Goal: Information Seeking & Learning: Learn about a topic

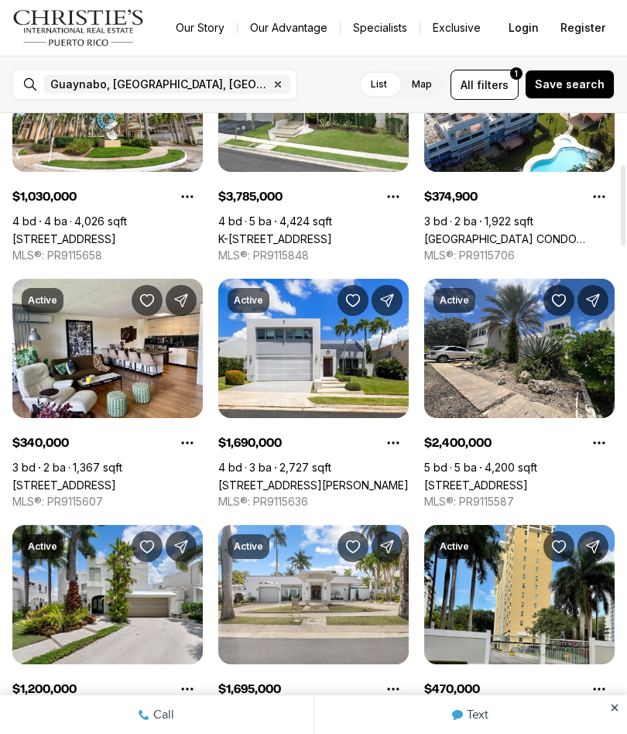
scroll to position [391, 0]
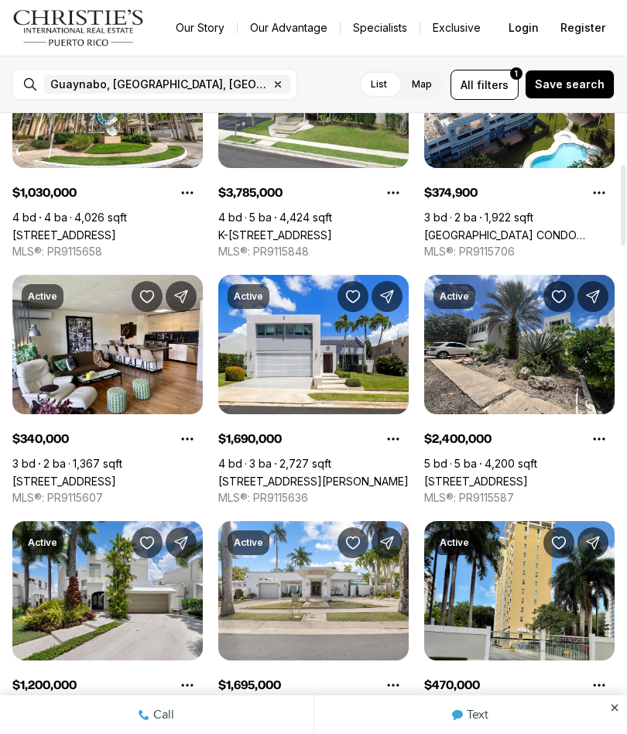
click at [96, 721] on link "63 PRINCIPE [PERSON_NAME], GUAYNABO PR, 00969" at bounding box center [107, 727] width 190 height 13
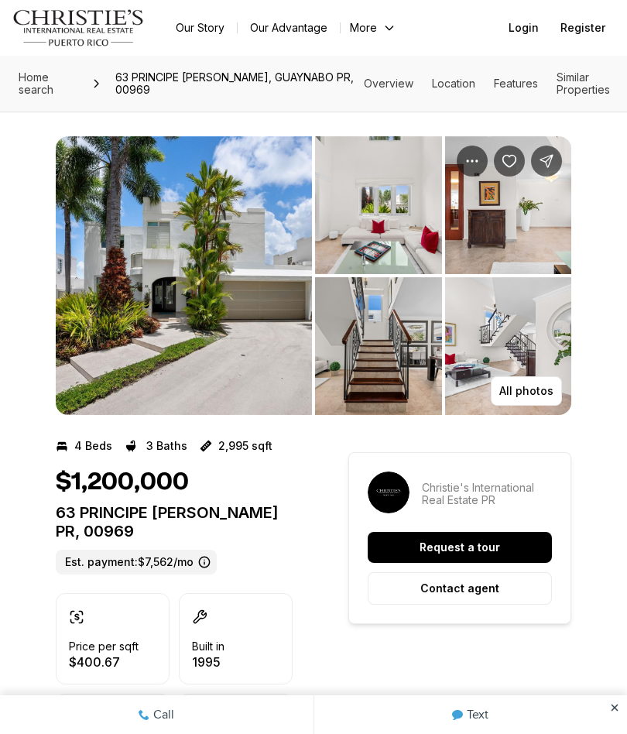
click at [193, 275] on img "View image gallery" at bounding box center [184, 275] width 256 height 279
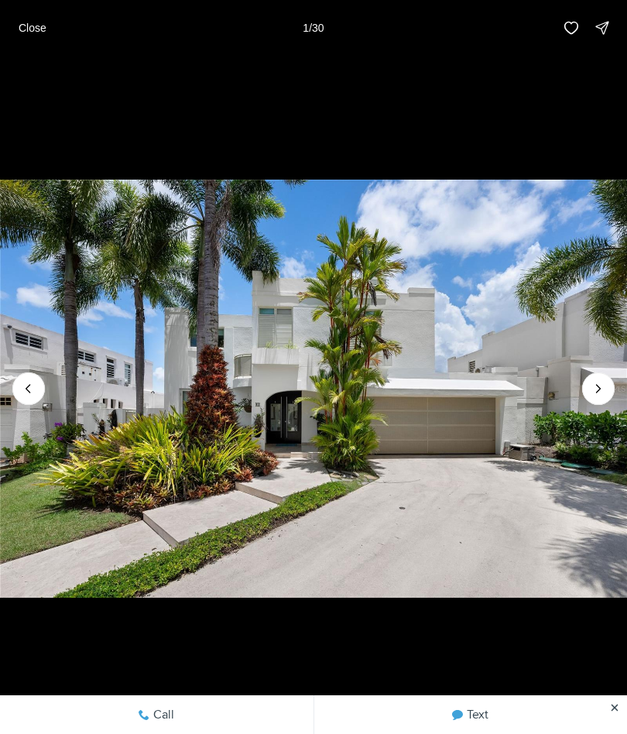
click at [594, 384] on icon "Next slide" at bounding box center [598, 388] width 15 height 15
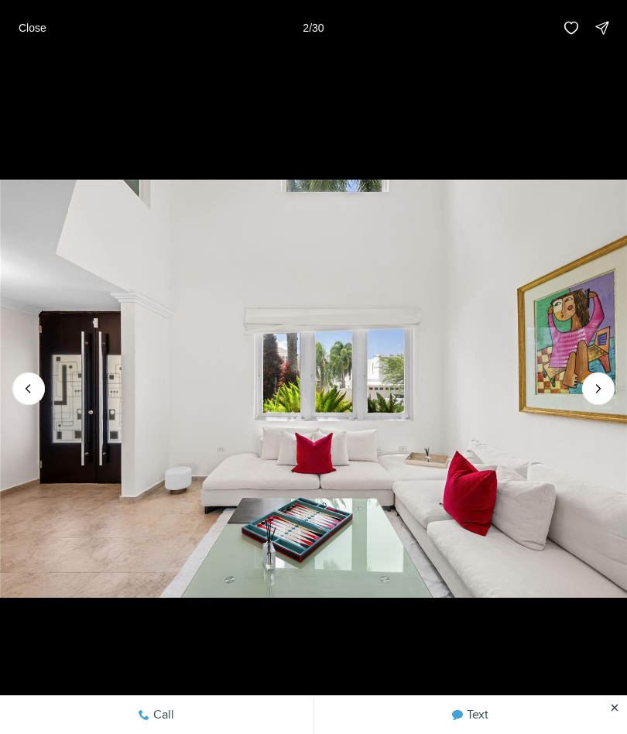
click at [591, 390] on icon "Next slide" at bounding box center [598, 388] width 15 height 15
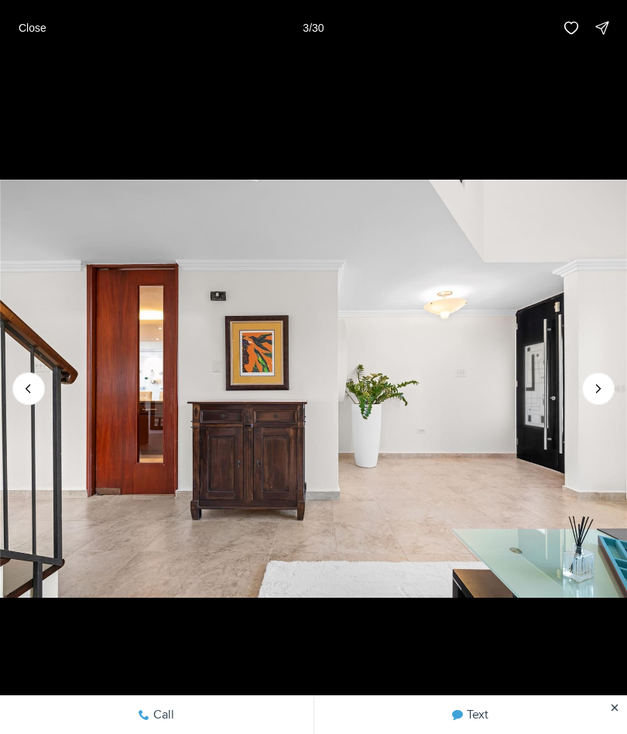
click at [594, 382] on icon "Next slide" at bounding box center [598, 388] width 15 height 15
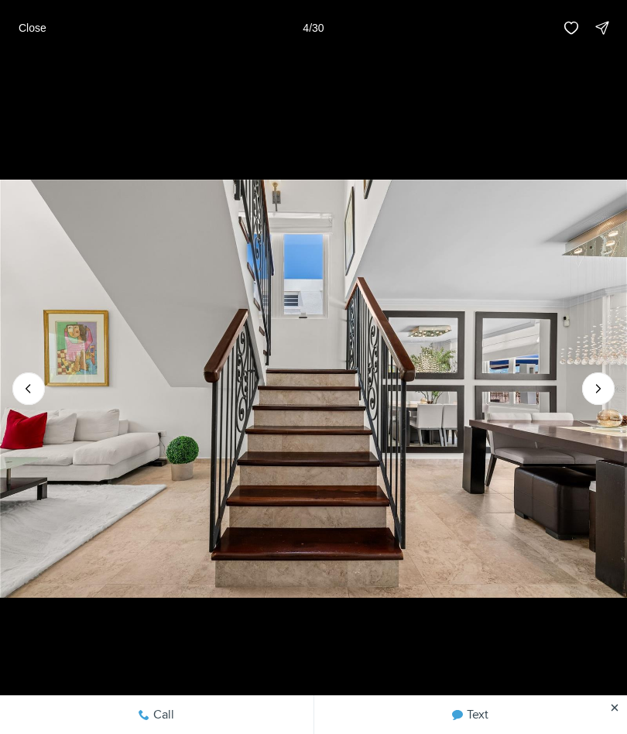
click at [602, 387] on icon "Next slide" at bounding box center [598, 388] width 15 height 15
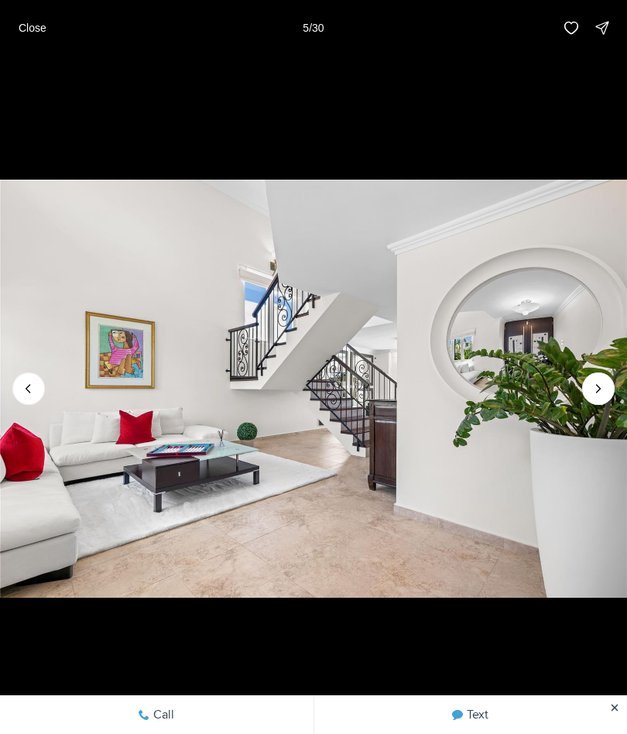
click at [593, 389] on icon "Next slide" at bounding box center [598, 388] width 15 height 15
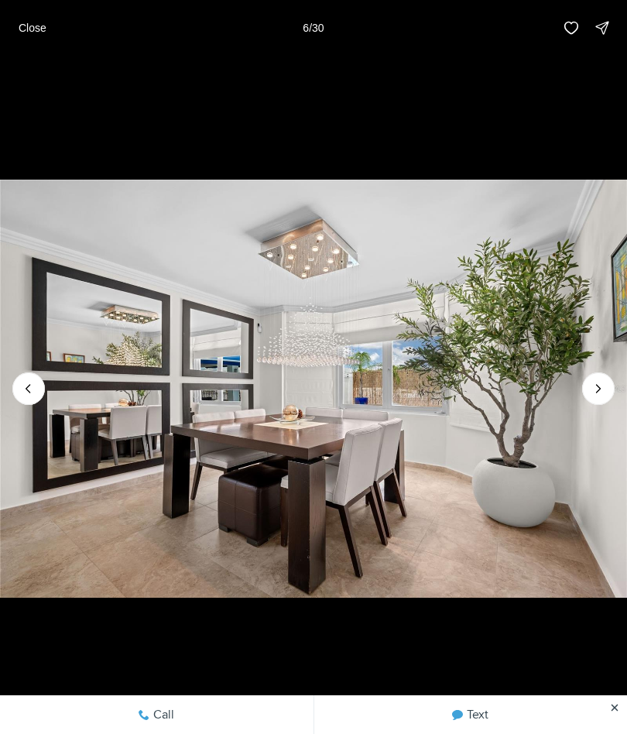
click at [594, 382] on icon "Next slide" at bounding box center [598, 388] width 15 height 15
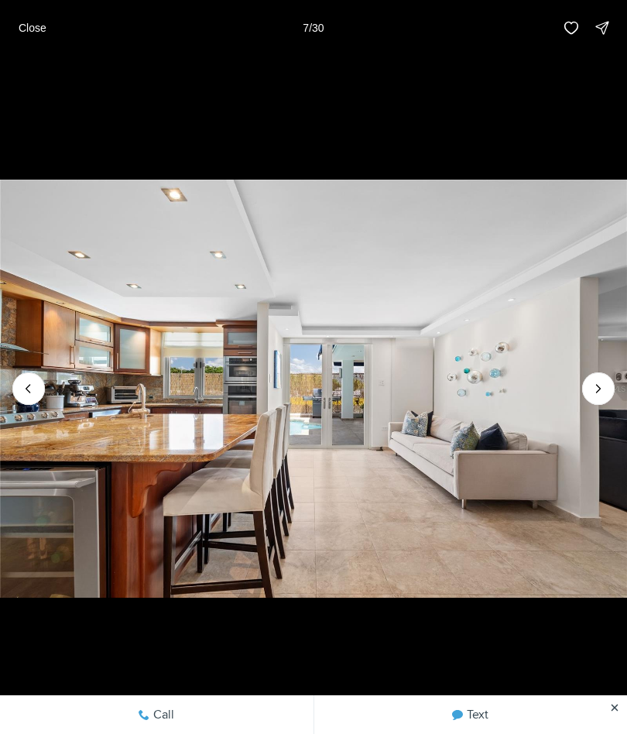
click at [594, 394] on icon "Next slide" at bounding box center [598, 388] width 15 height 15
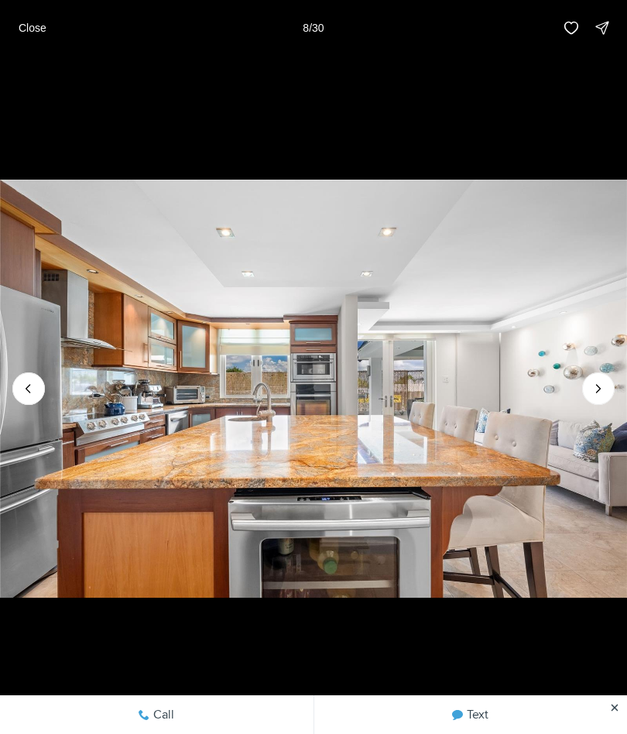
click at [592, 394] on icon "Next slide" at bounding box center [598, 388] width 15 height 15
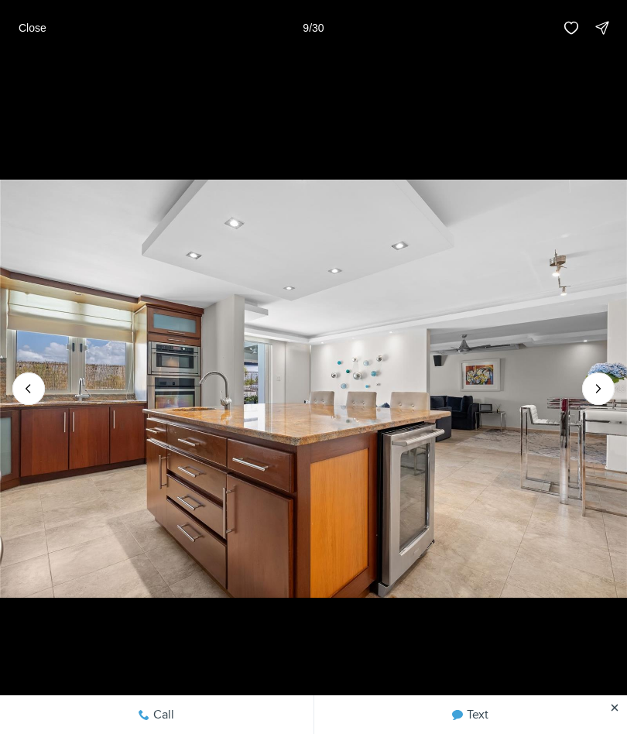
click at [597, 383] on icon "Next slide" at bounding box center [598, 388] width 15 height 15
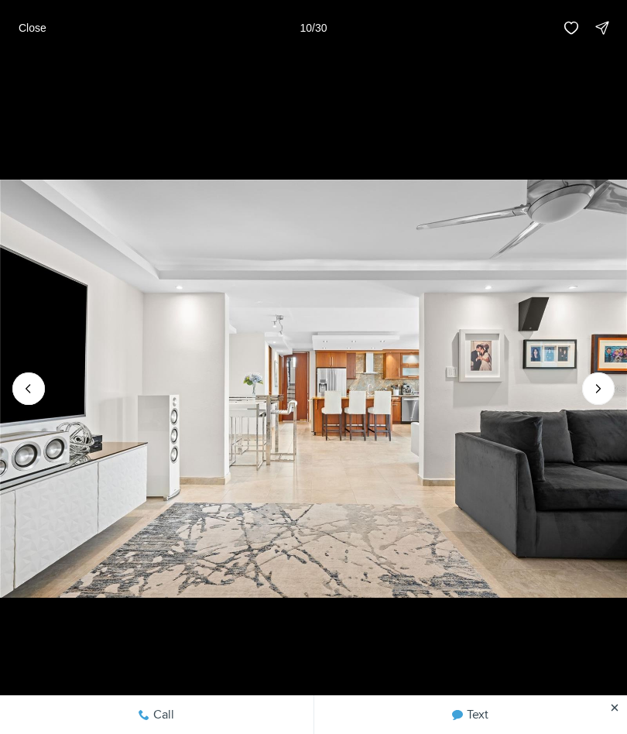
click at [591, 385] on icon "Next slide" at bounding box center [598, 388] width 15 height 15
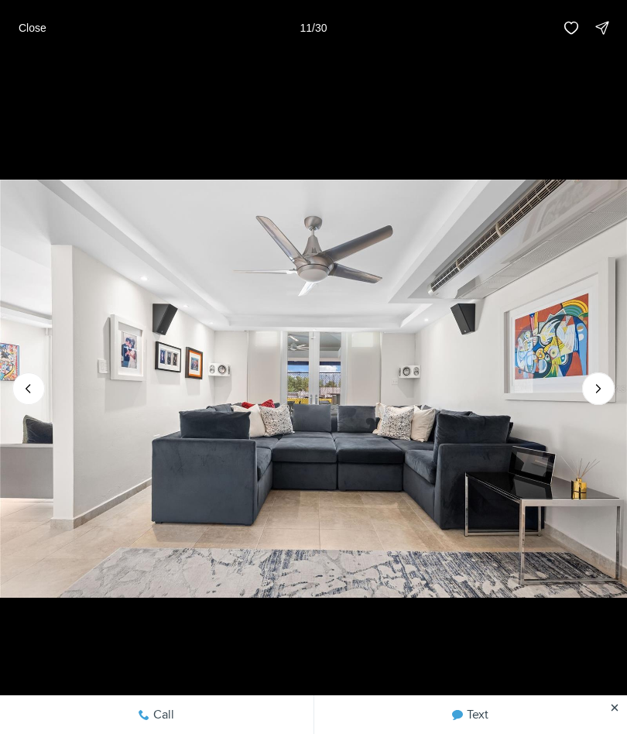
click at [595, 392] on icon "Next slide" at bounding box center [598, 388] width 15 height 15
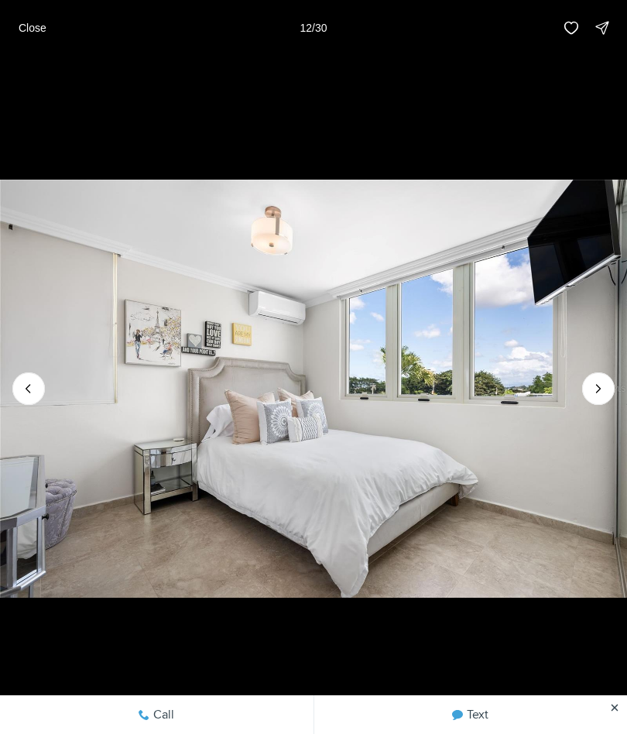
click at [602, 389] on icon "Next slide" at bounding box center [598, 388] width 15 height 15
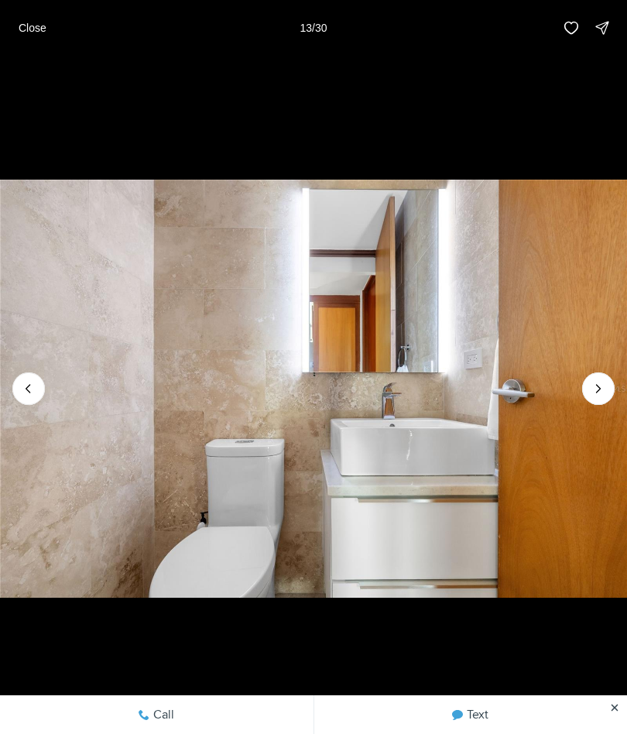
click at [597, 382] on icon "Next slide" at bounding box center [598, 388] width 15 height 15
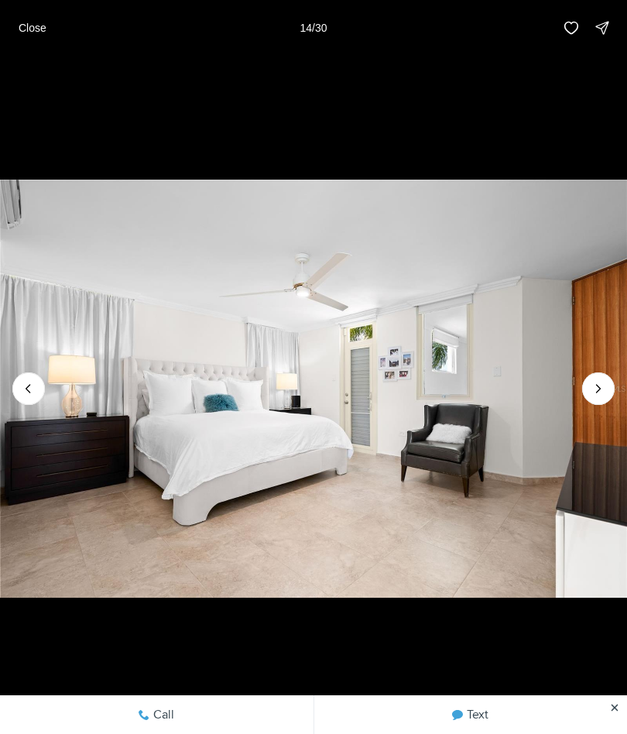
click at [594, 391] on icon "Next slide" at bounding box center [598, 388] width 15 height 15
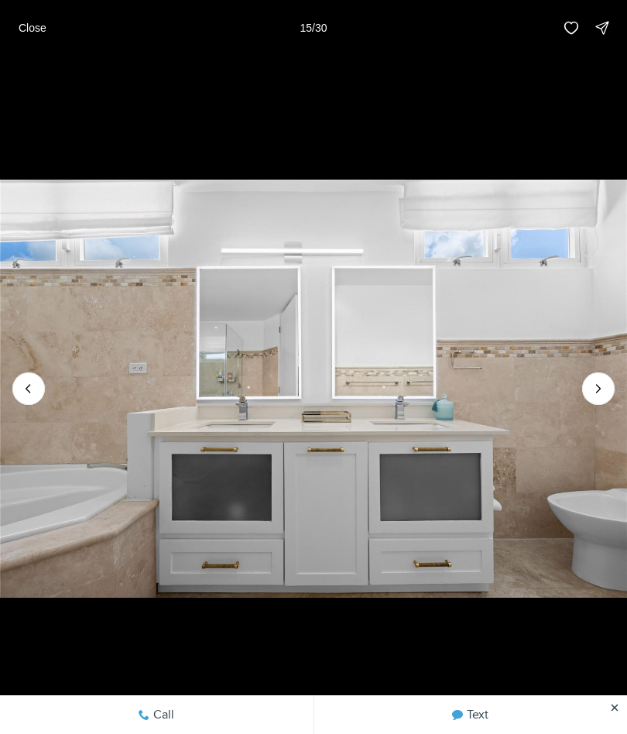
click at [598, 385] on icon "Next slide" at bounding box center [598, 388] width 15 height 15
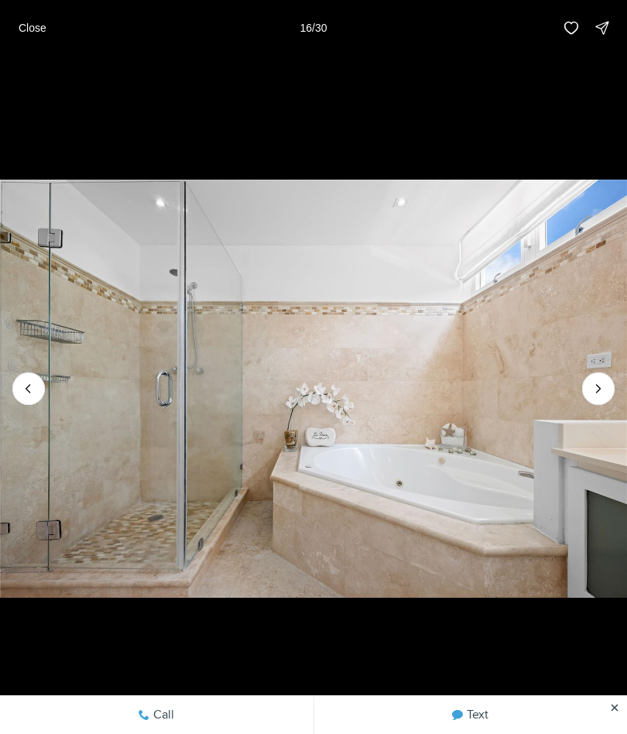
click at [597, 387] on icon "Next slide" at bounding box center [598, 388] width 15 height 15
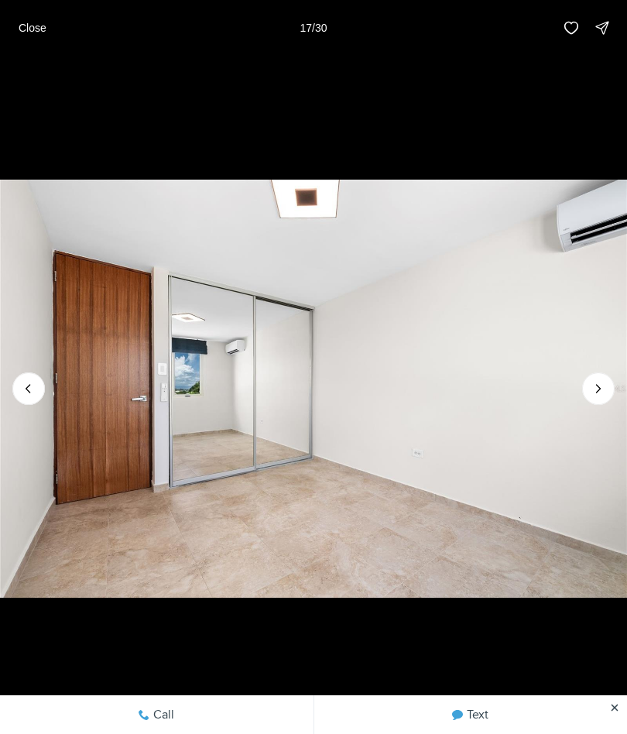
click at [605, 385] on icon "Next slide" at bounding box center [598, 388] width 15 height 15
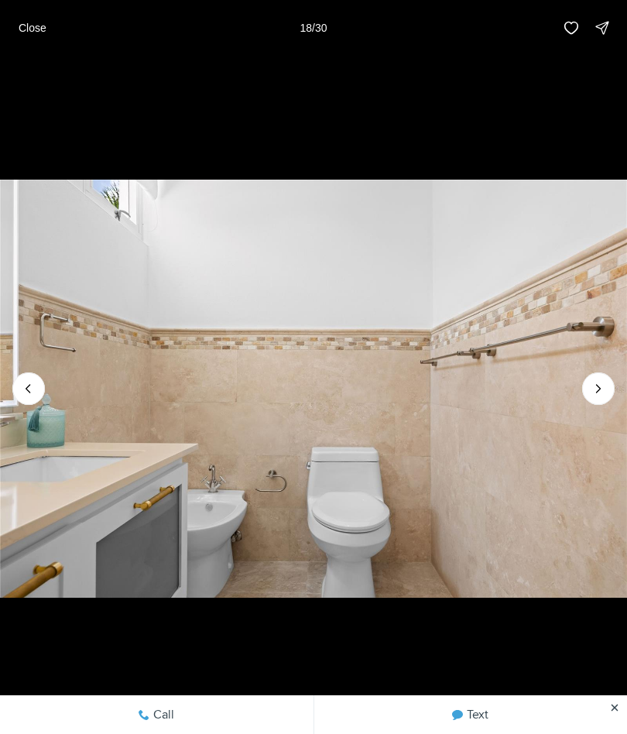
click at [601, 385] on icon "Next slide" at bounding box center [598, 388] width 15 height 15
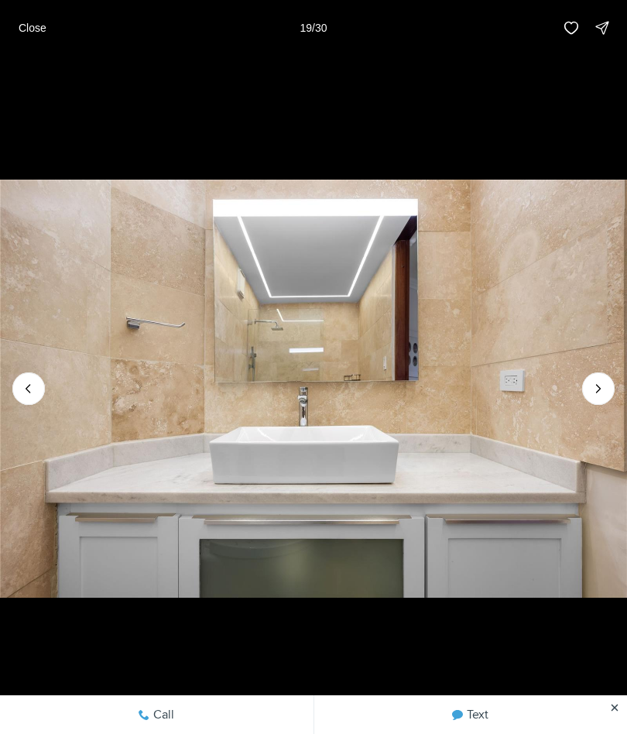
click at [600, 389] on icon "Next slide" at bounding box center [599, 389] width 4 height 8
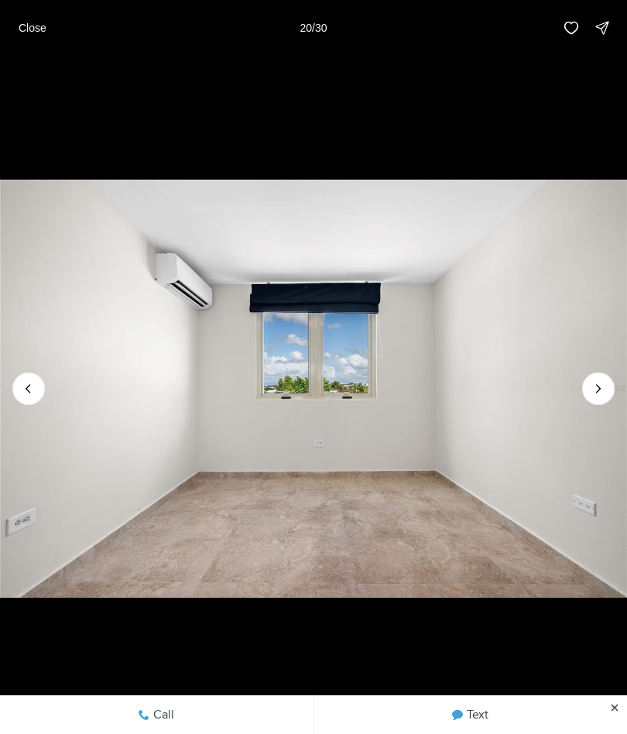
click at [604, 395] on icon "Next slide" at bounding box center [598, 388] width 15 height 15
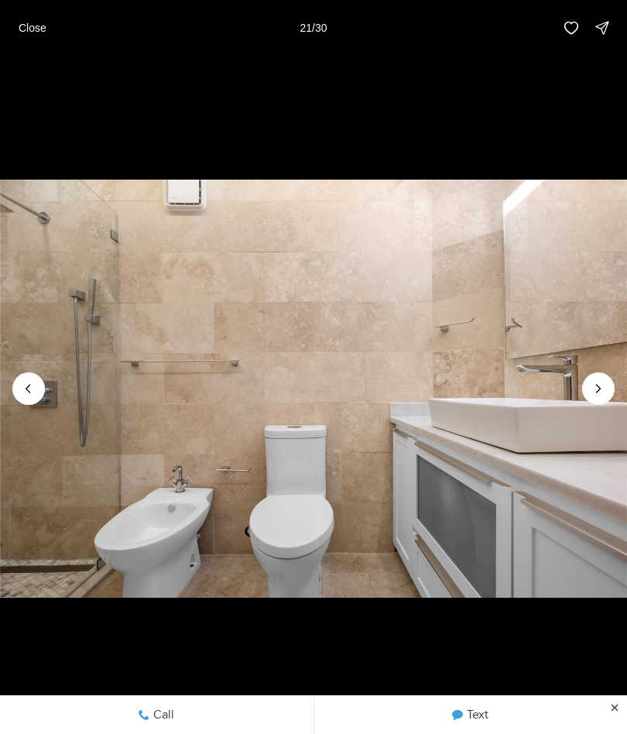
click at [592, 394] on icon "Next slide" at bounding box center [598, 388] width 15 height 15
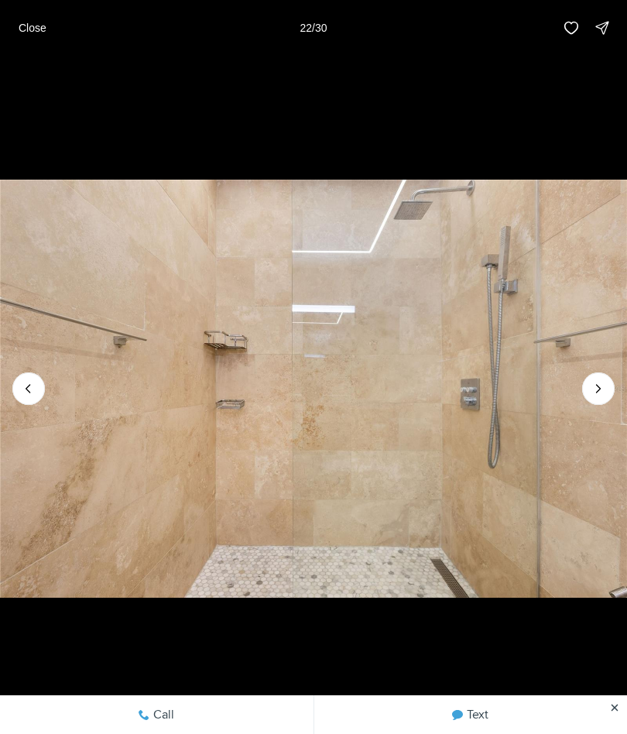
click at [598, 392] on icon "Next slide" at bounding box center [598, 388] width 15 height 15
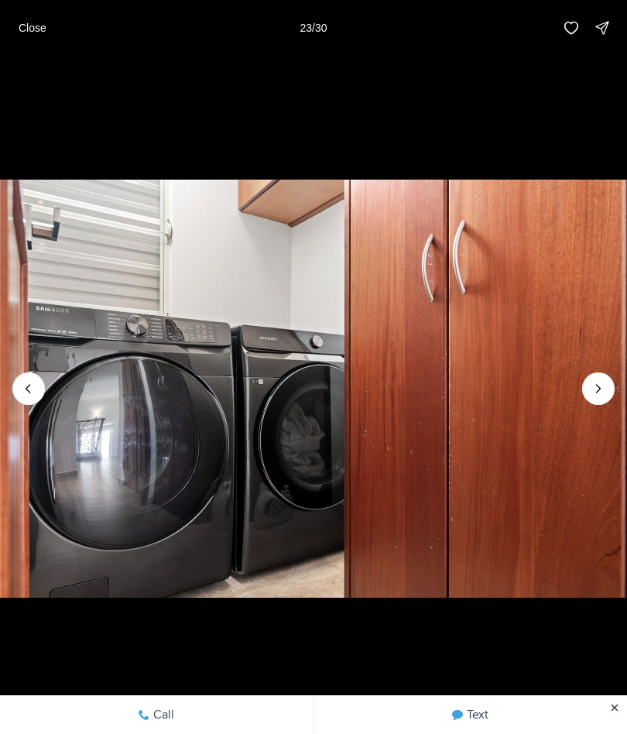
click at [593, 403] on button "Next slide" at bounding box center [598, 388] width 33 height 33
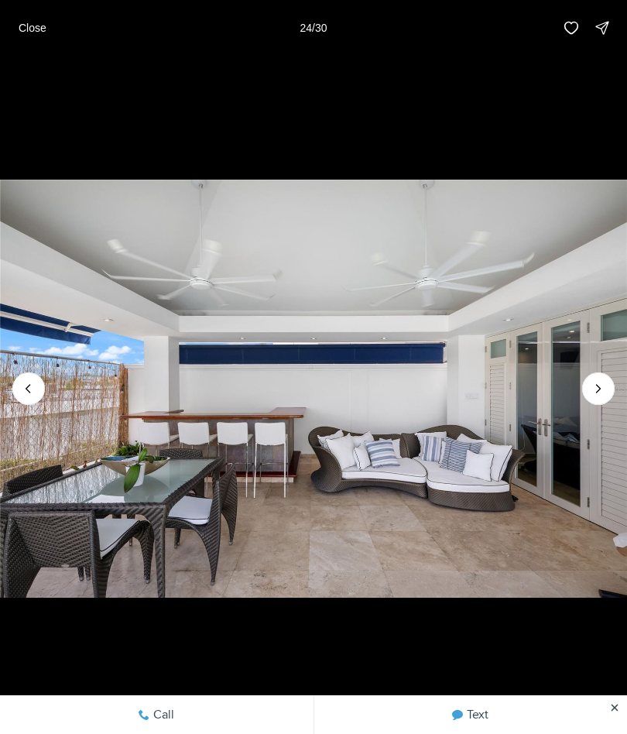
click at [604, 396] on icon "Next slide" at bounding box center [598, 388] width 15 height 15
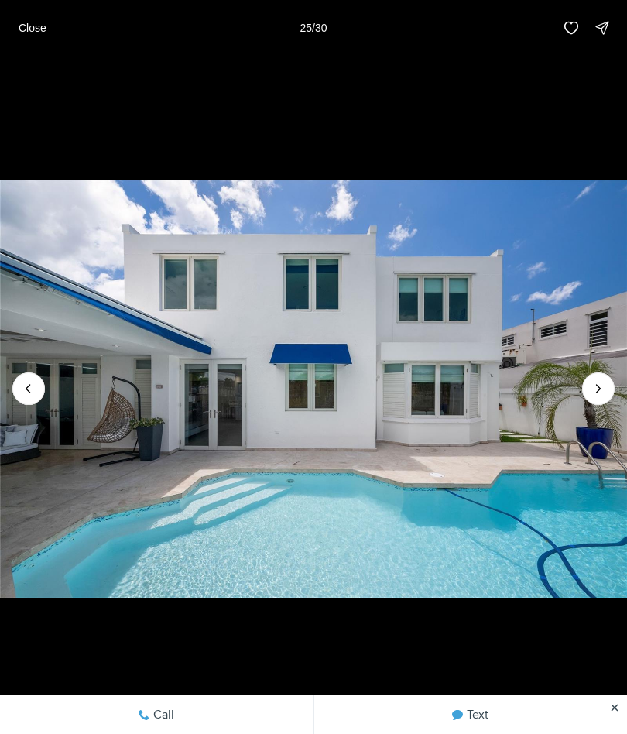
click at [605, 387] on icon "Next slide" at bounding box center [598, 388] width 15 height 15
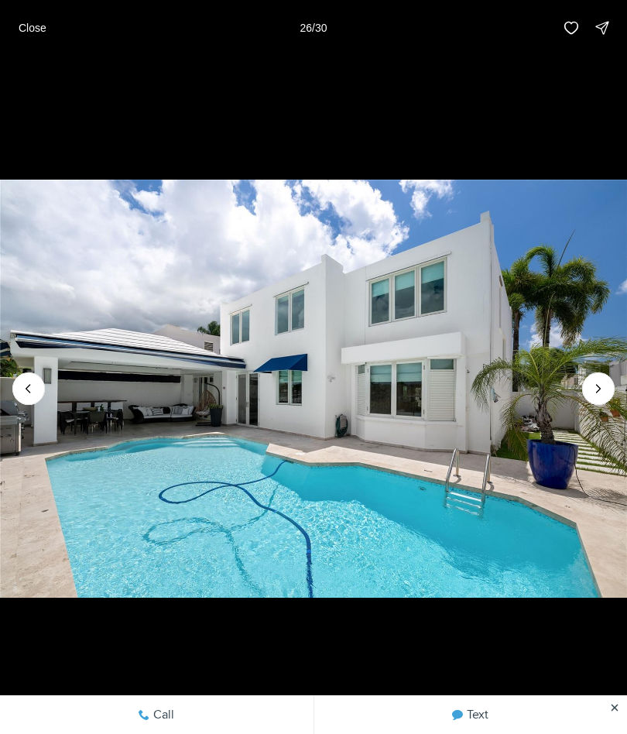
click at [601, 389] on icon "Next slide" at bounding box center [599, 389] width 4 height 8
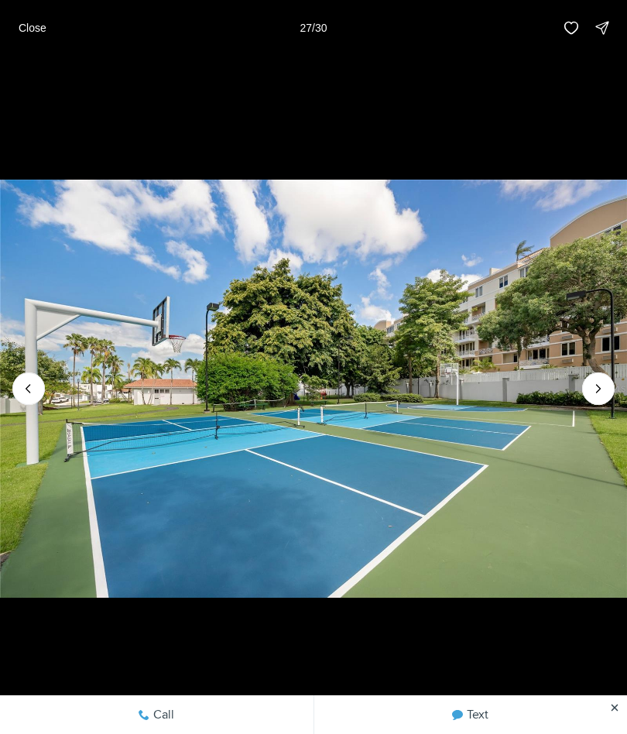
click at [598, 392] on icon "Next slide" at bounding box center [598, 388] width 15 height 15
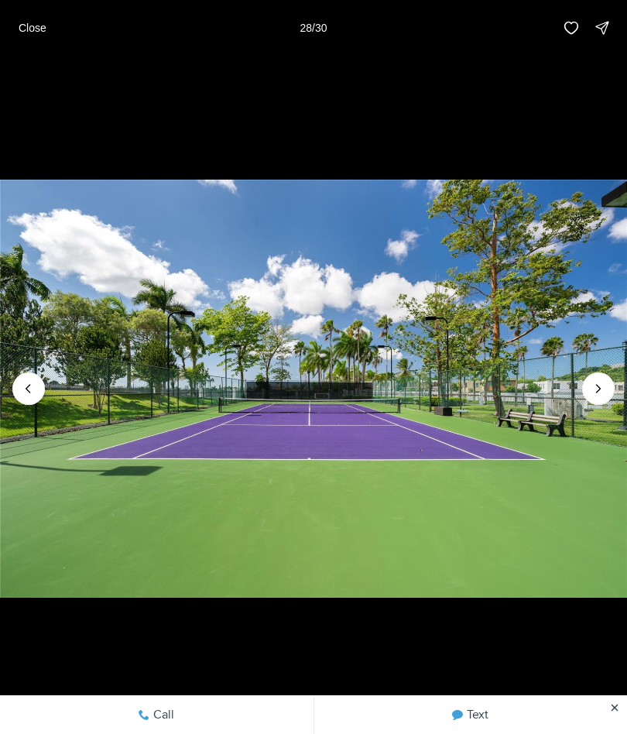
click at [605, 389] on icon "Next slide" at bounding box center [598, 388] width 15 height 15
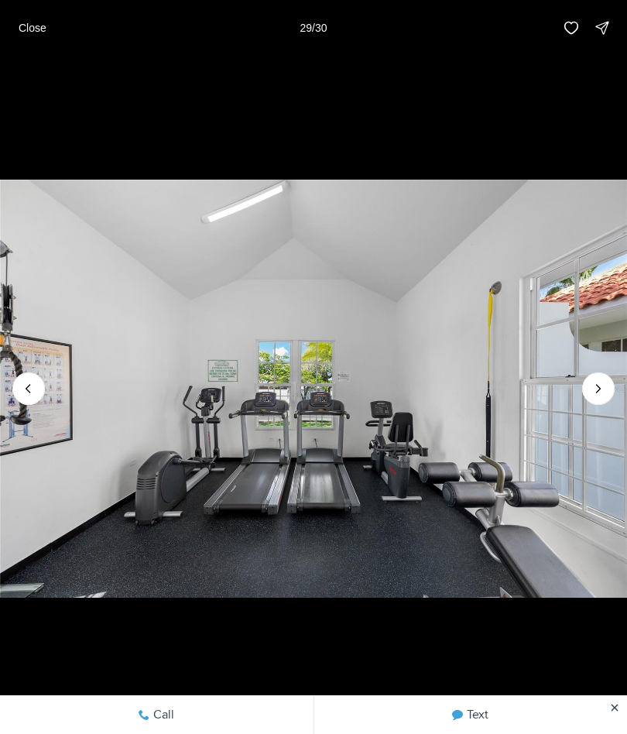
click at [602, 390] on icon "Next slide" at bounding box center [598, 388] width 15 height 15
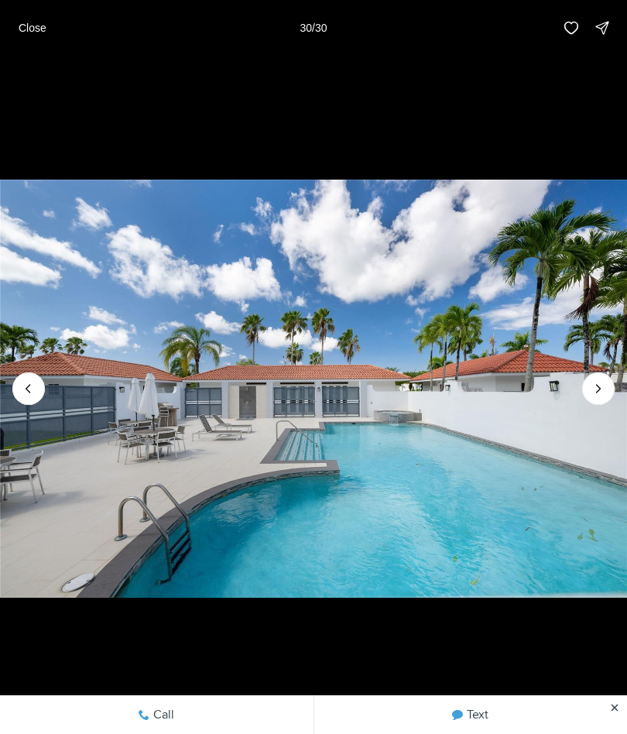
click at [27, 30] on p "Close" at bounding box center [33, 28] width 28 height 12
